Goal: Information Seeking & Learning: Learn about a topic

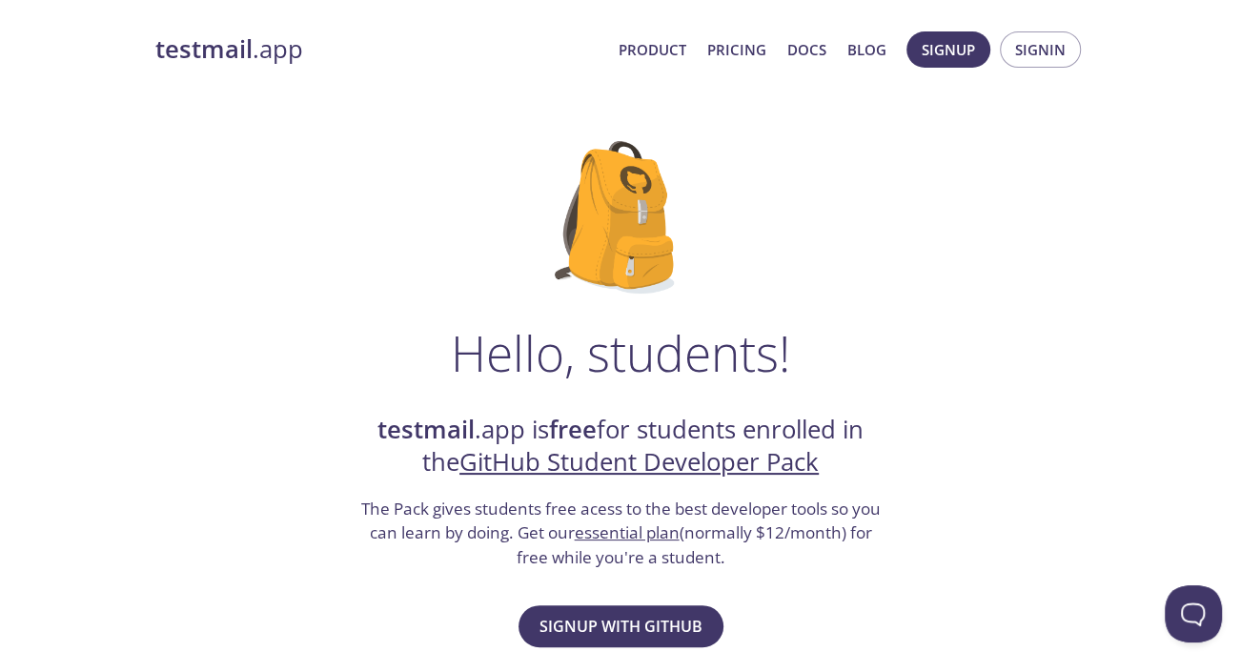
click at [629, 200] on img at bounding box center [621, 217] width 132 height 152
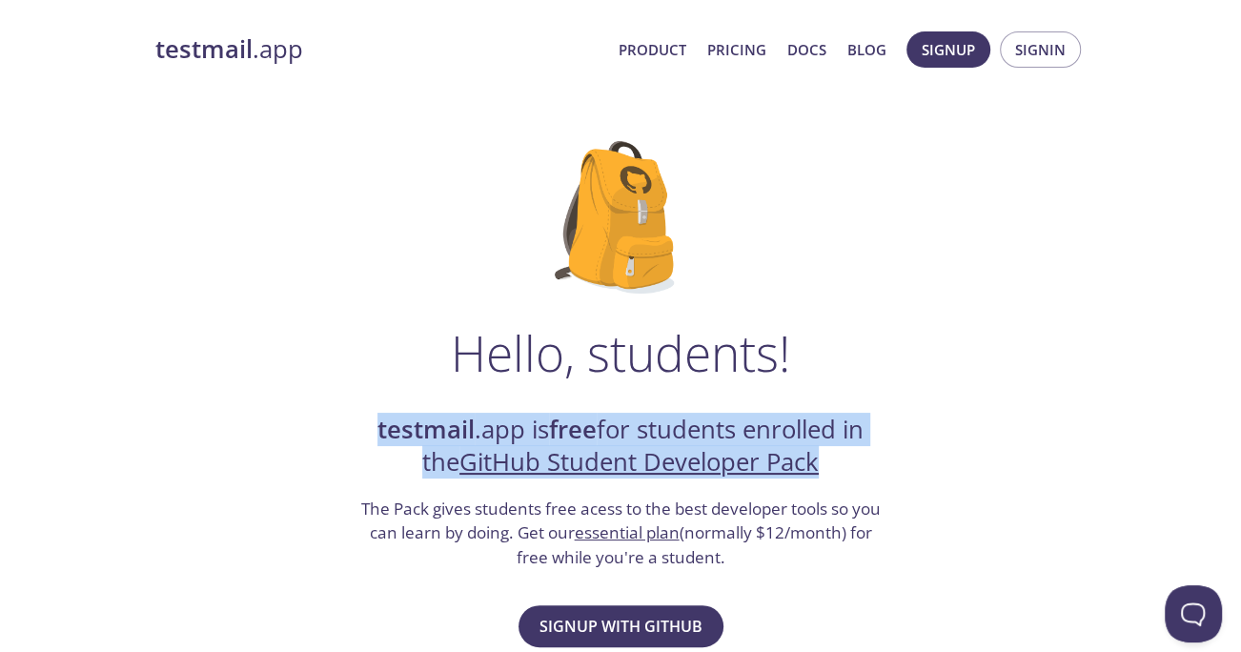
drag, startPoint x: 366, startPoint y: 428, endPoint x: 922, endPoint y: 476, distance: 558.6
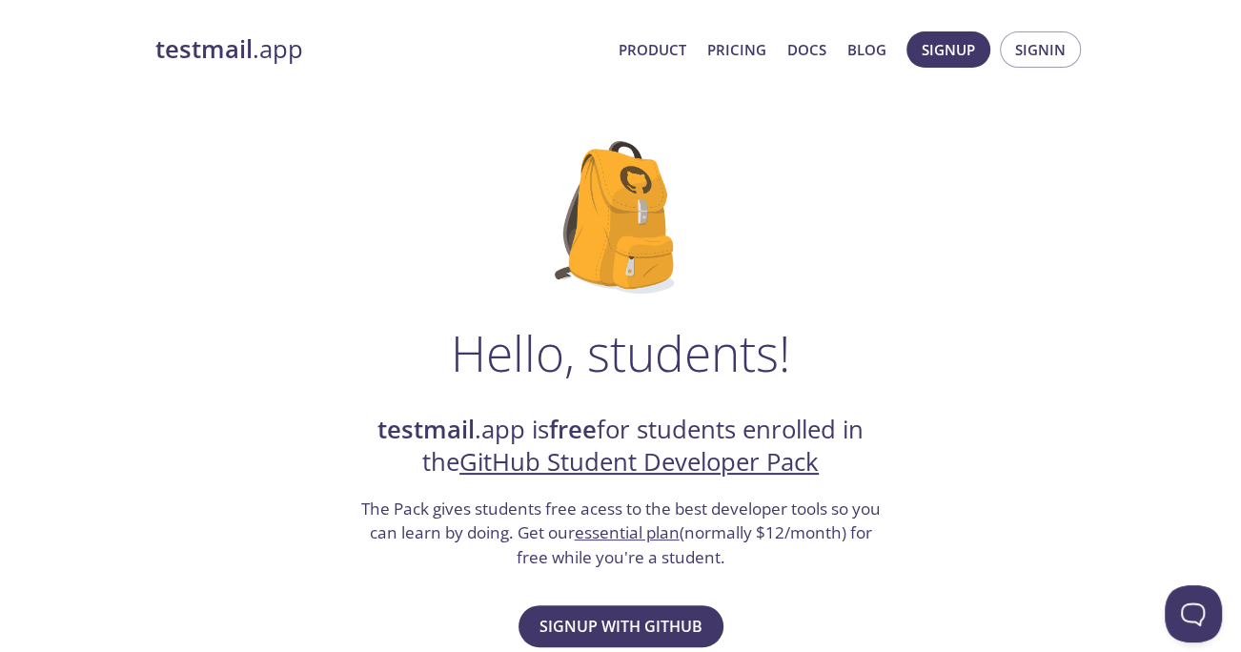
click at [504, 343] on h1 "Hello, students!" at bounding box center [620, 352] width 339 height 57
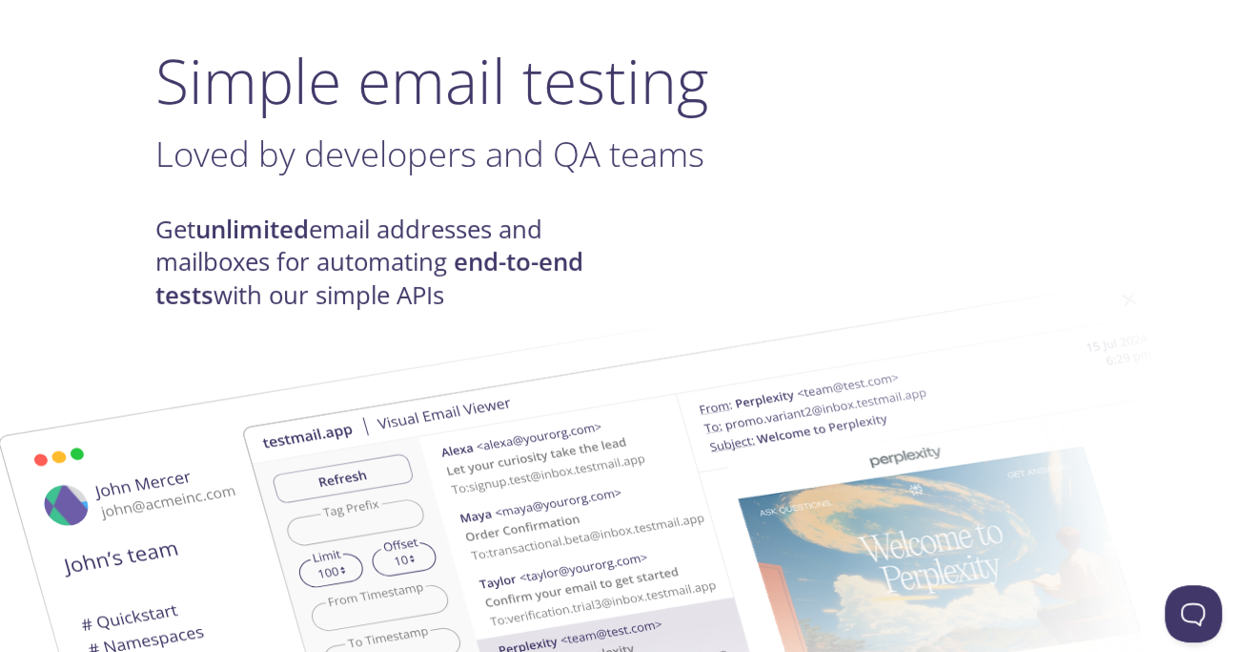
scroll to position [256, 0]
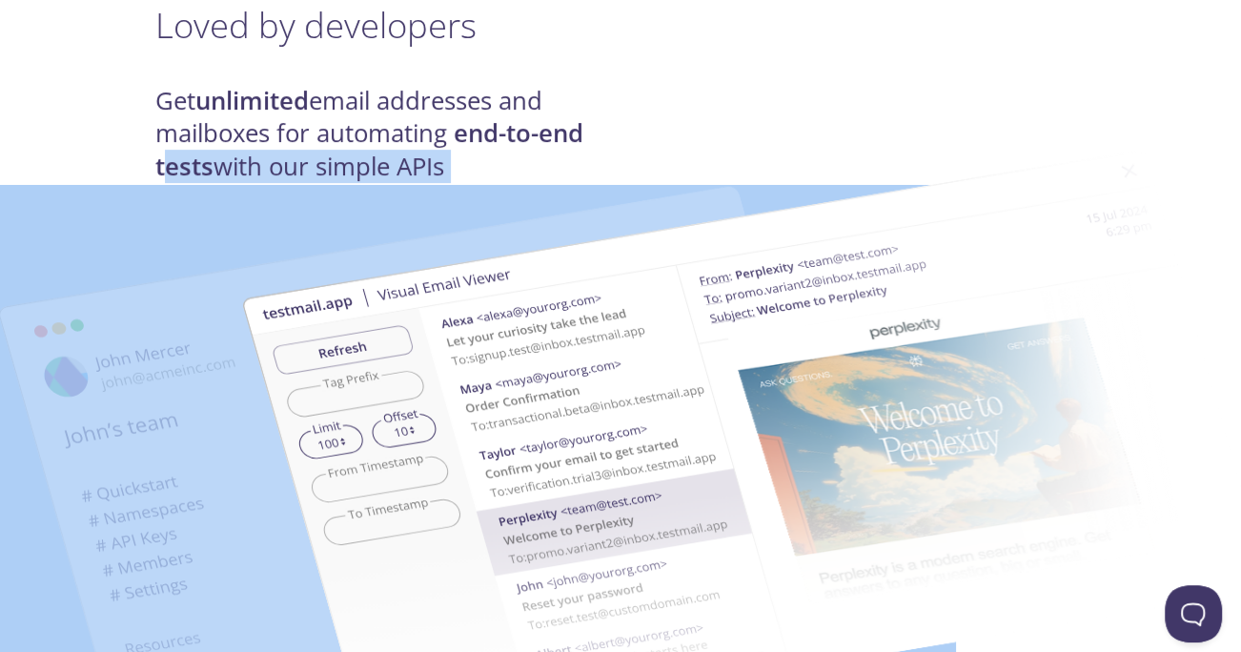
drag, startPoint x: 163, startPoint y: 163, endPoint x: 485, endPoint y: 171, distance: 322.2
click at [489, 170] on img at bounding box center [755, 445] width 1029 height 645
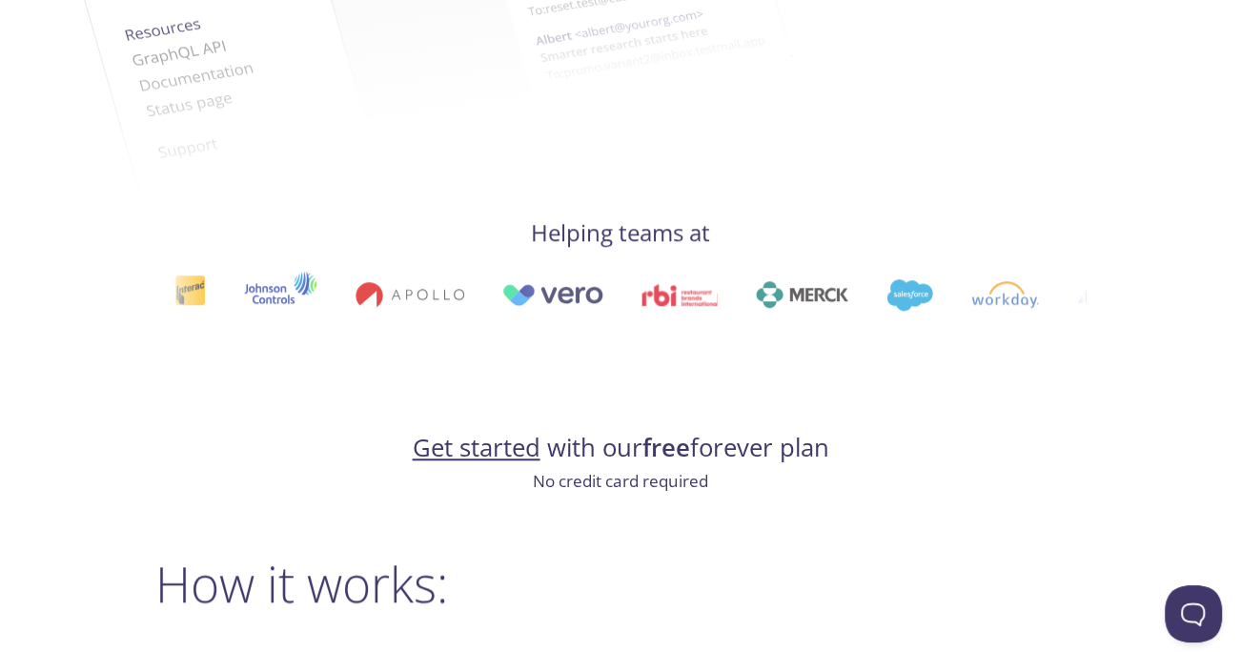
scroll to position [0, 0]
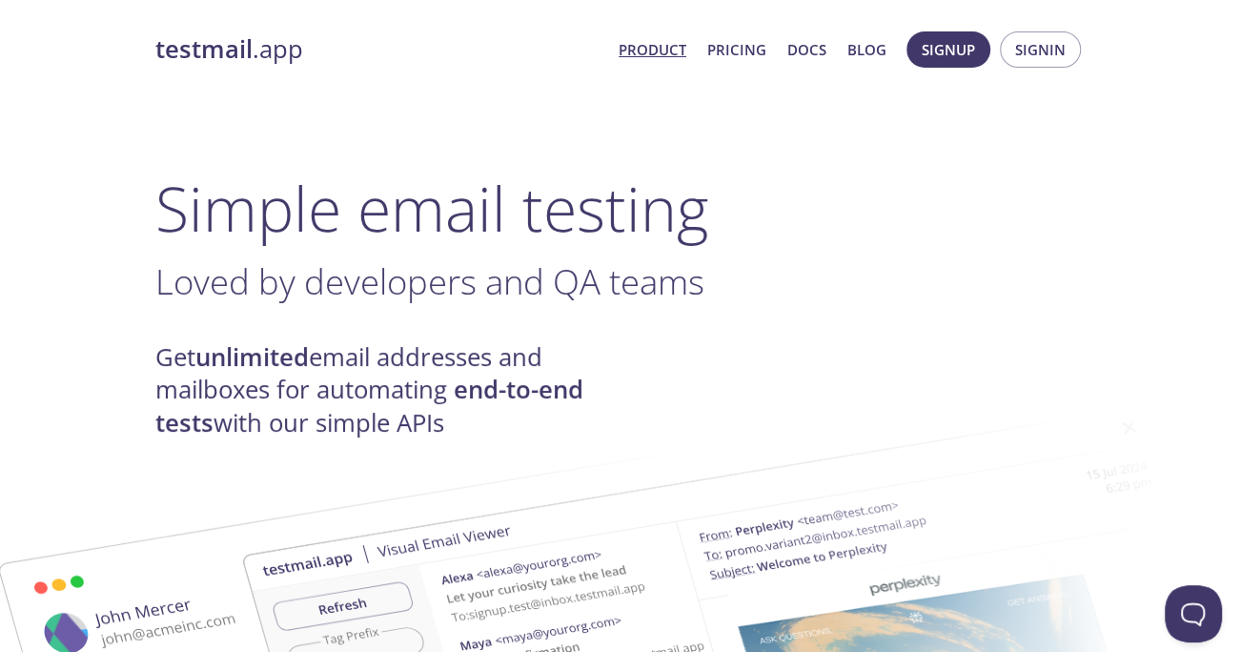
click at [671, 51] on link "Product" at bounding box center [652, 49] width 68 height 25
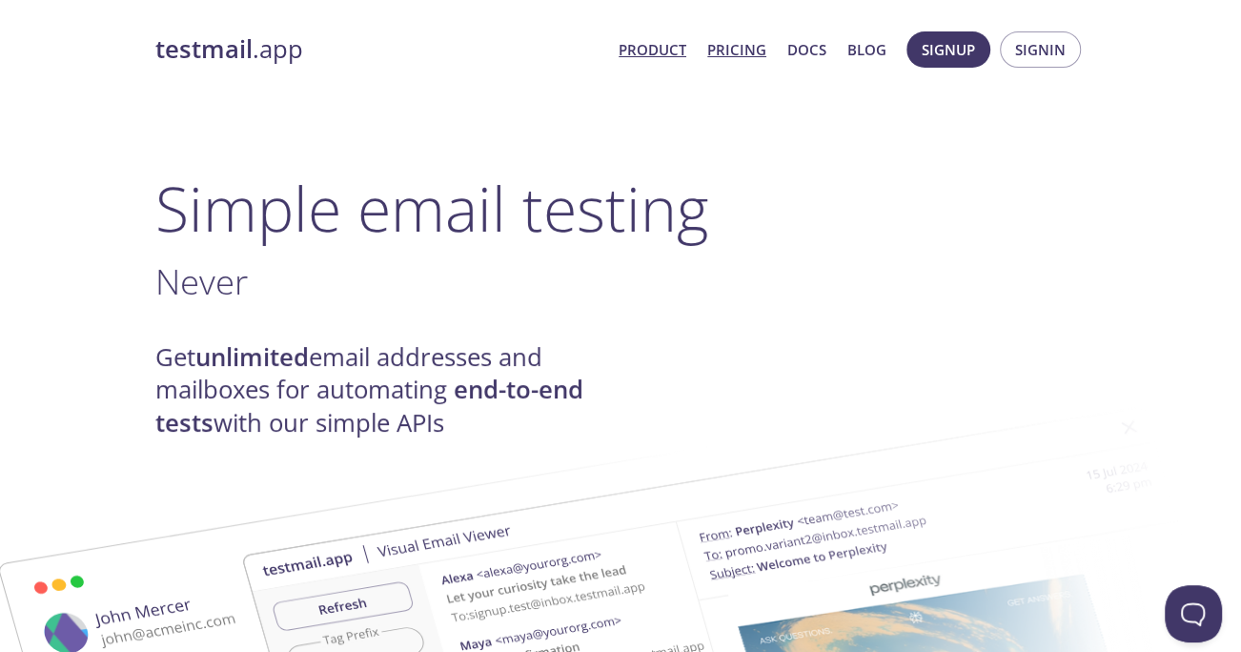
click at [735, 51] on link "Pricing" at bounding box center [736, 49] width 59 height 25
